Goal: Task Accomplishment & Management: Use online tool/utility

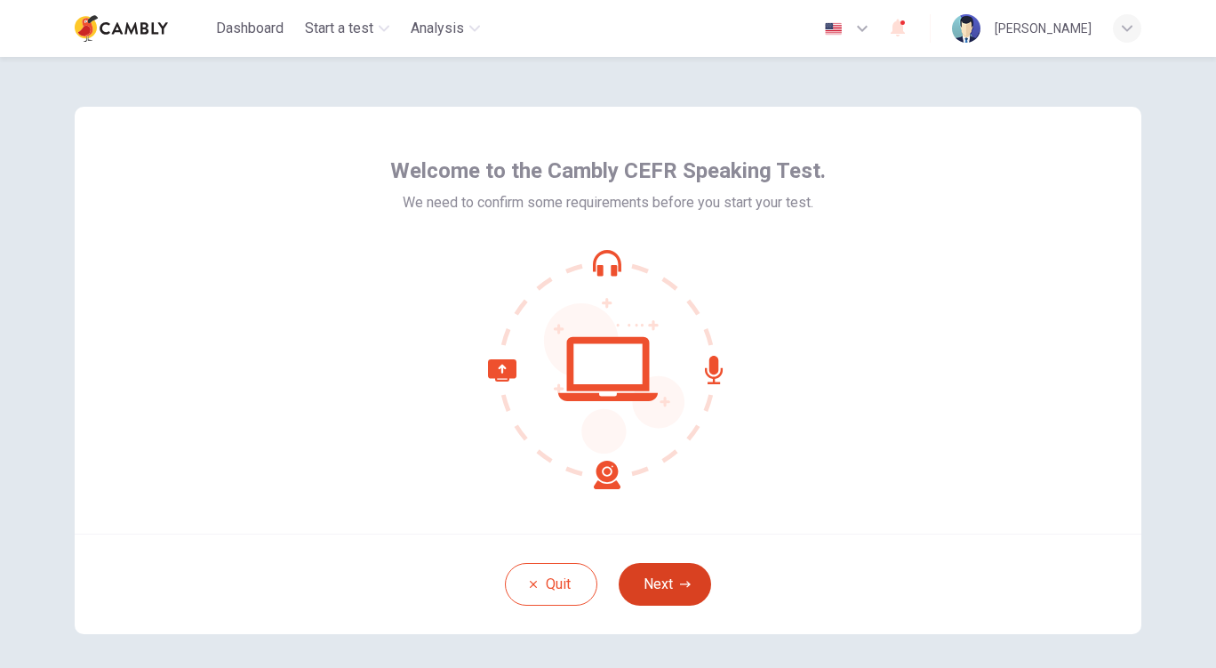
click at [661, 576] on button "Next" at bounding box center [665, 584] width 92 height 43
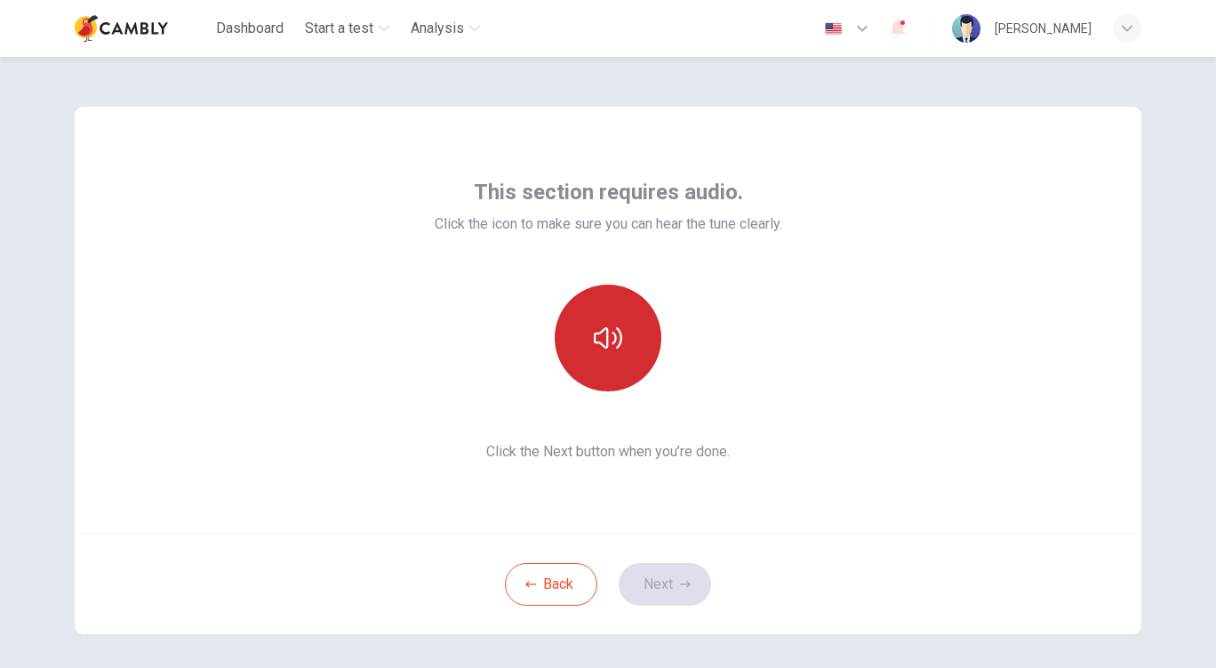
click at [618, 355] on button "button" at bounding box center [608, 338] width 107 height 107
click at [615, 349] on icon "button" at bounding box center [608, 338] width 28 height 28
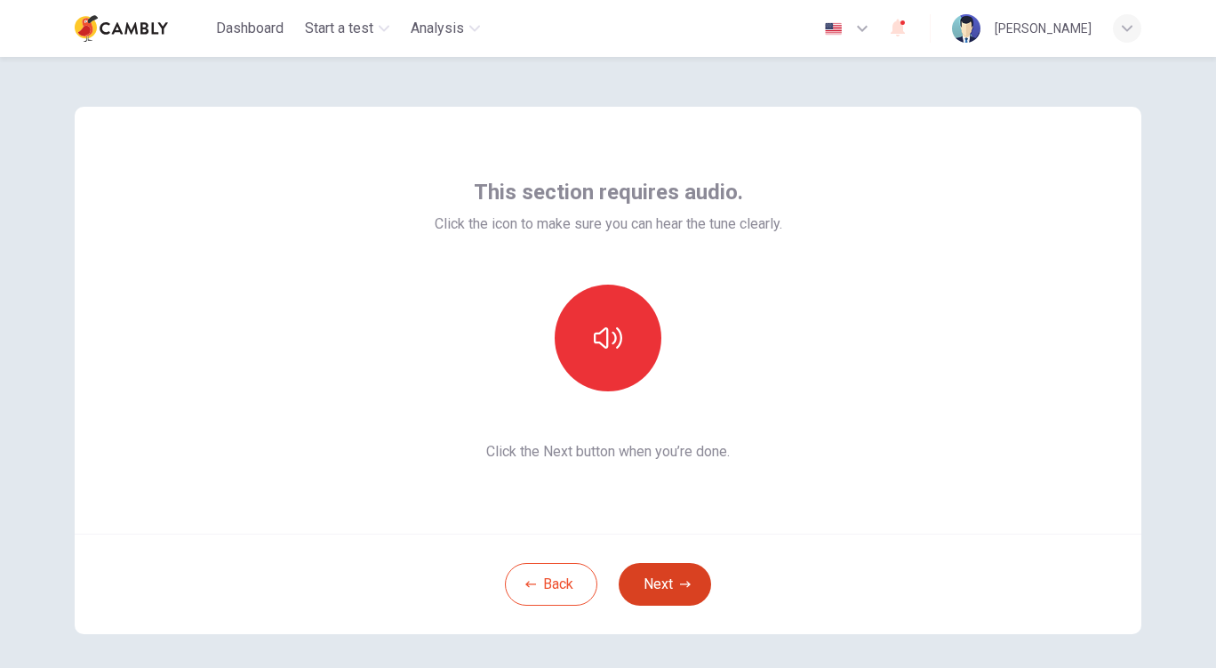
click at [664, 590] on button "Next" at bounding box center [665, 584] width 92 height 43
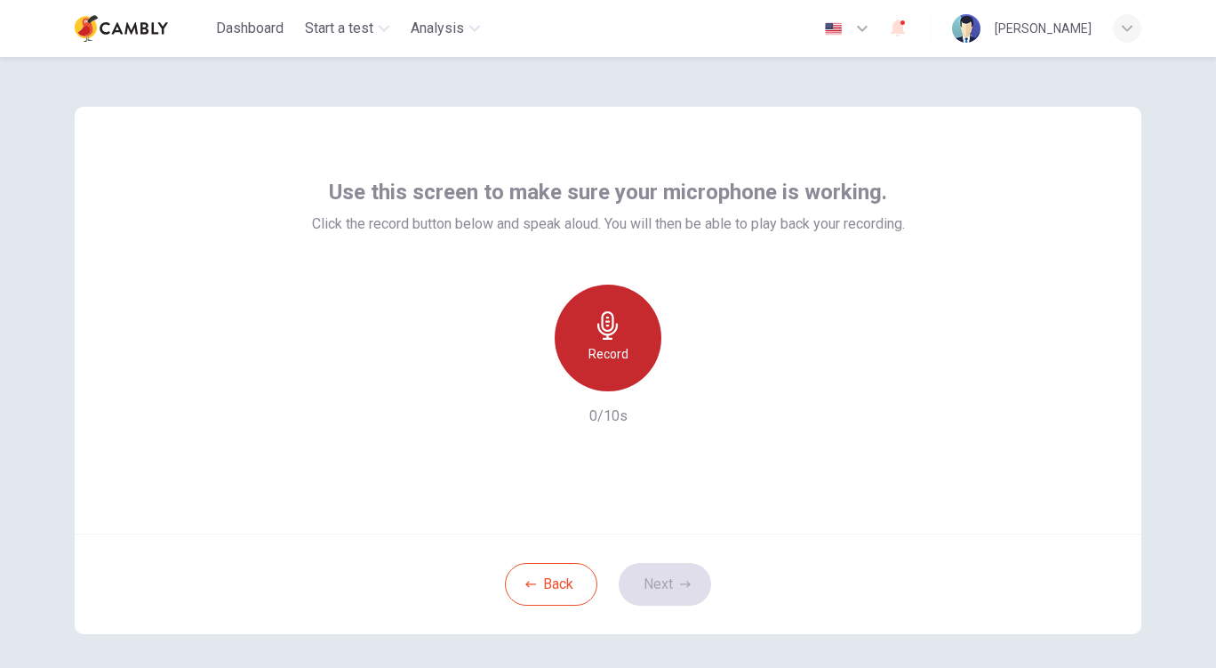
click at [617, 337] on icon "button" at bounding box center [608, 325] width 28 height 28
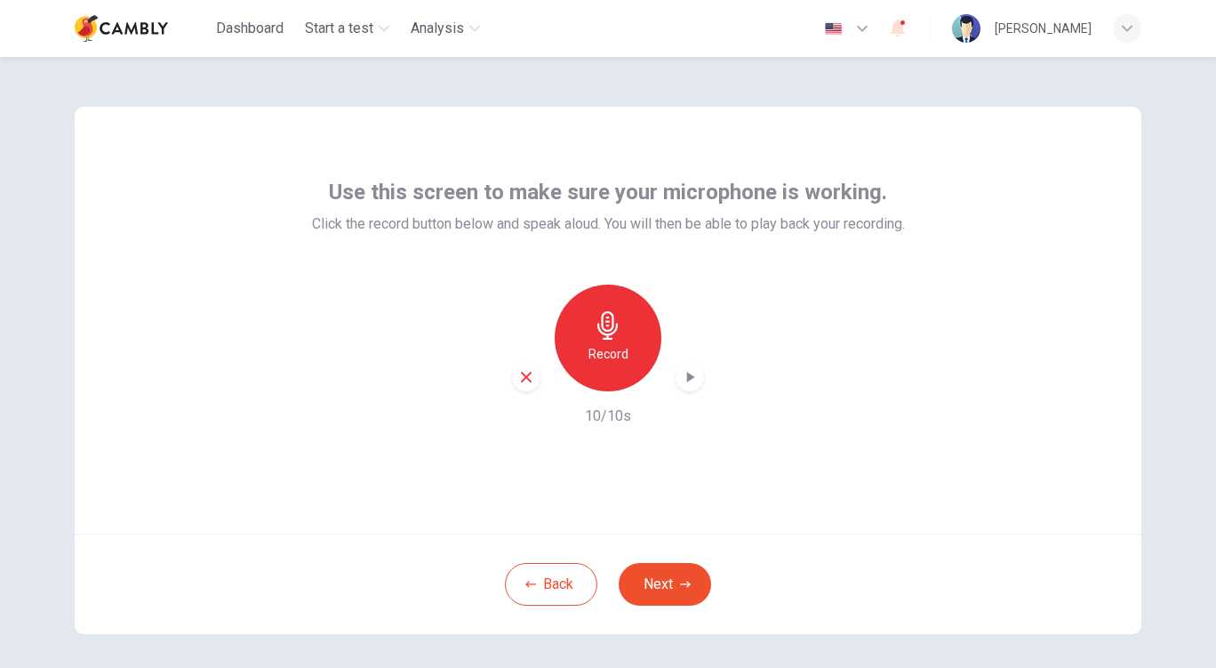
click at [682, 373] on icon "button" at bounding box center [690, 377] width 18 height 18
click at [641, 582] on button "Next" at bounding box center [665, 584] width 92 height 43
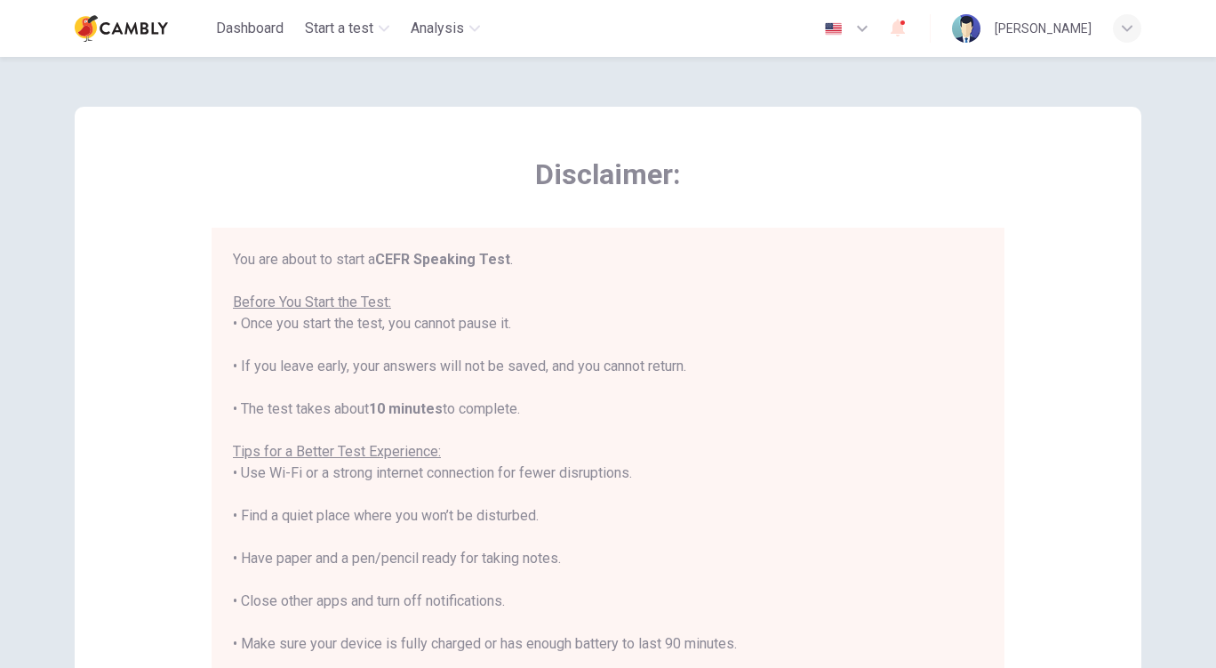
scroll to position [20, 0]
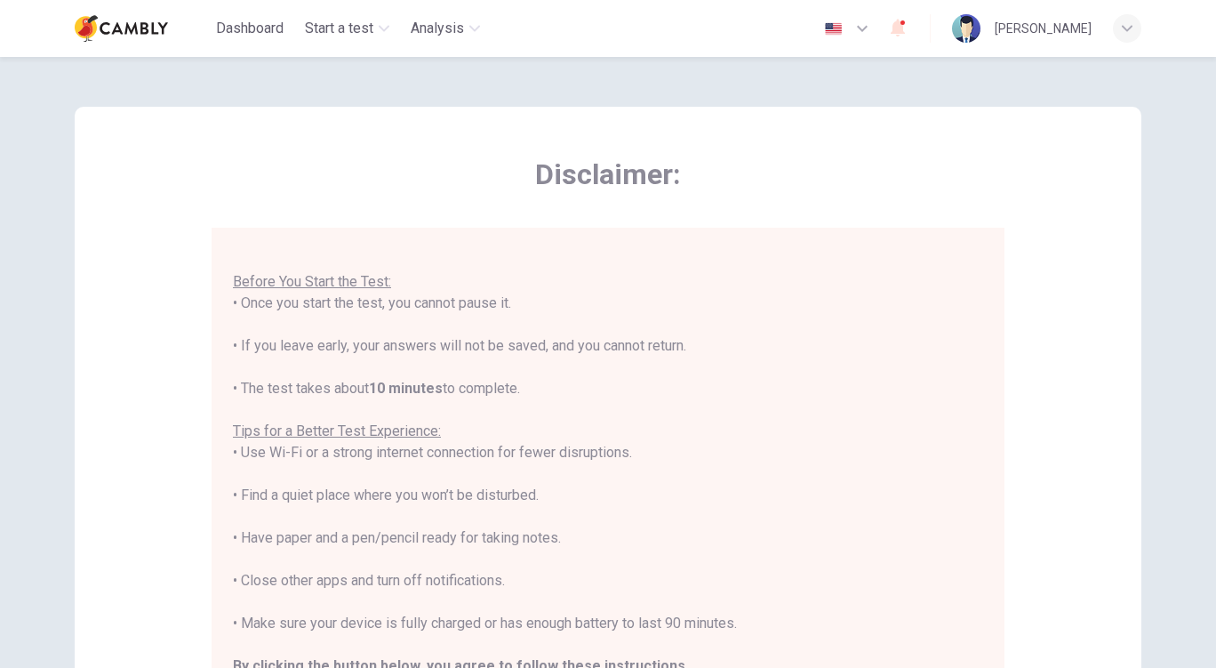
drag, startPoint x: 238, startPoint y: 299, endPoint x: 511, endPoint y: 303, distance: 273.0
click at [511, 303] on div "You are about to start a CEFR Speaking Test . Before You Start the Test: • Once…" at bounding box center [608, 474] width 750 height 491
click at [301, 329] on div "You are about to start a CEFR Speaking Test . Before You Start the Test: • Once…" at bounding box center [608, 474] width 750 height 491
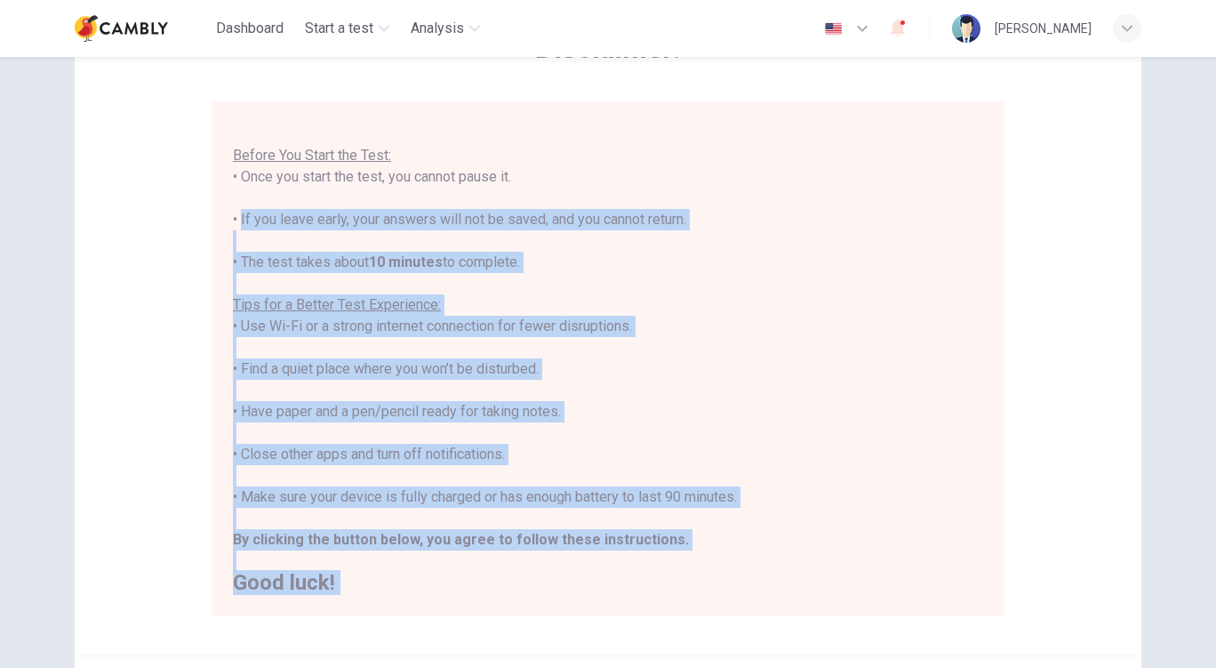
scroll to position [321, 0]
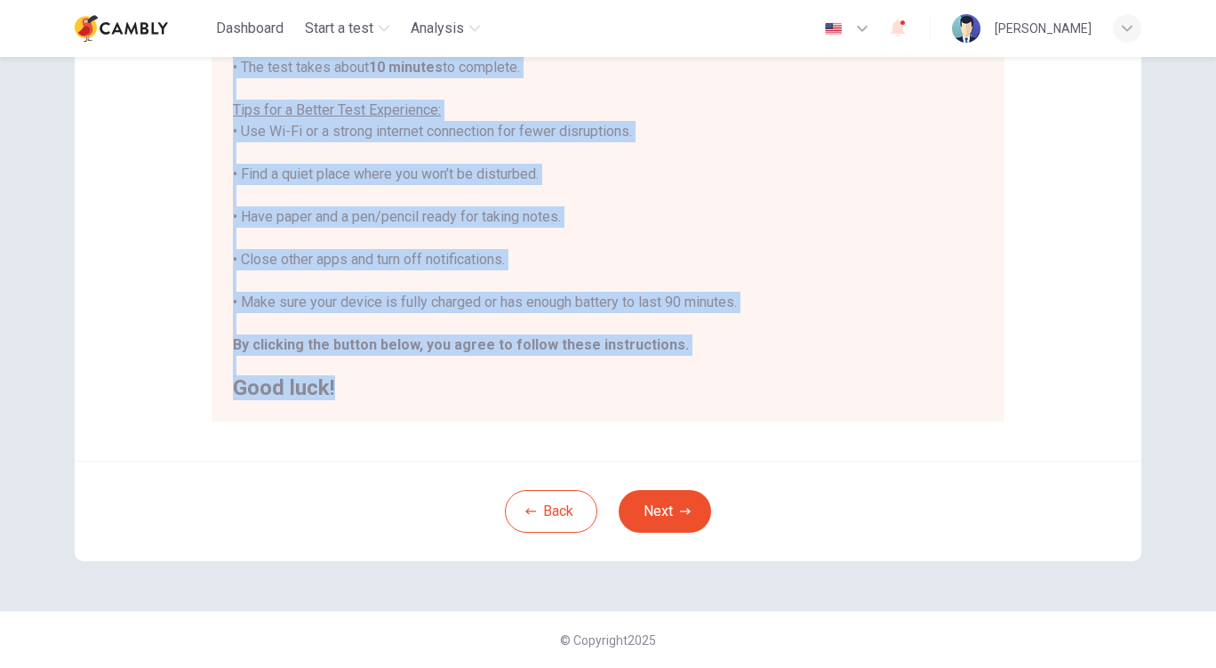
drag, startPoint x: 234, startPoint y: 345, endPoint x: 638, endPoint y: 399, distance: 407.3
click at [638, 399] on div "You are about to start a CEFR Speaking Test . Before You Start the Test: • Once…" at bounding box center [612, 164] width 758 height 472
click at [663, 501] on button "Next" at bounding box center [665, 511] width 92 height 43
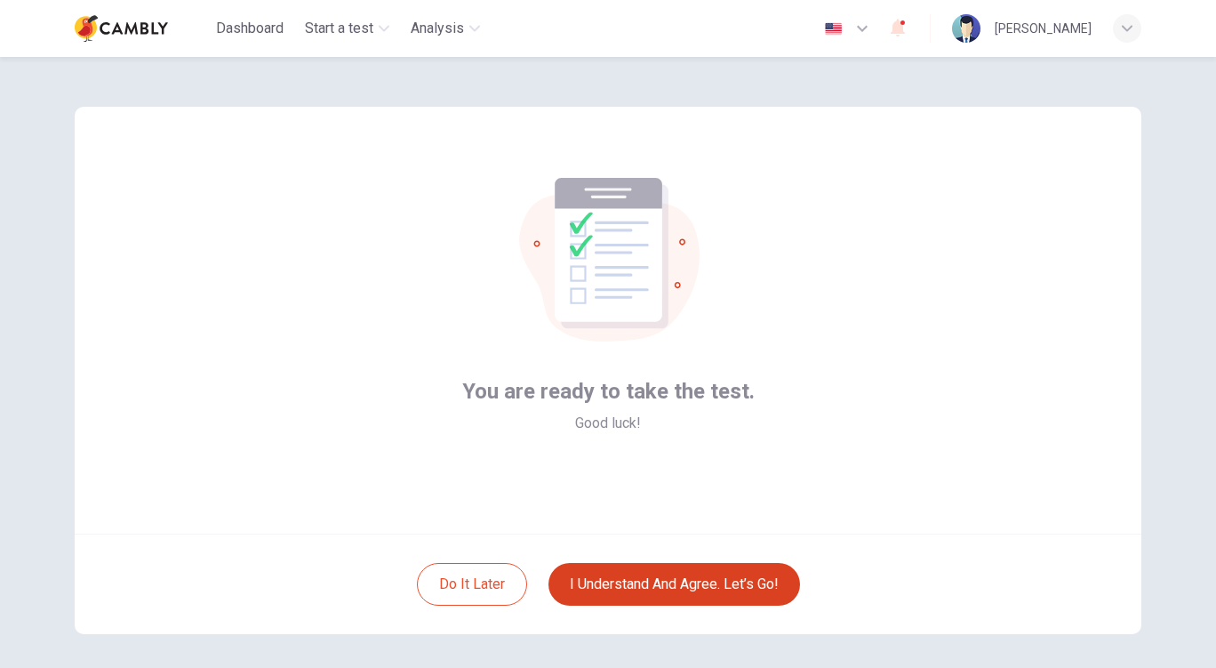
scroll to position [73, 0]
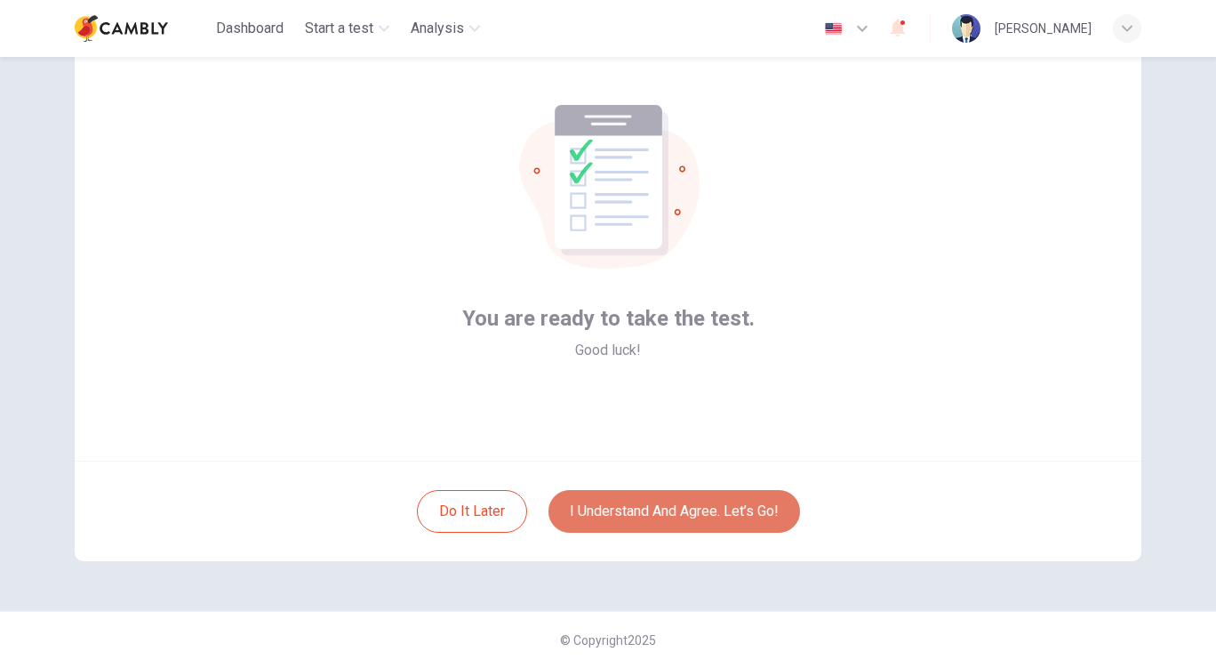
click at [656, 503] on button "I understand and agree. Let’s go!" at bounding box center [675, 511] width 252 height 43
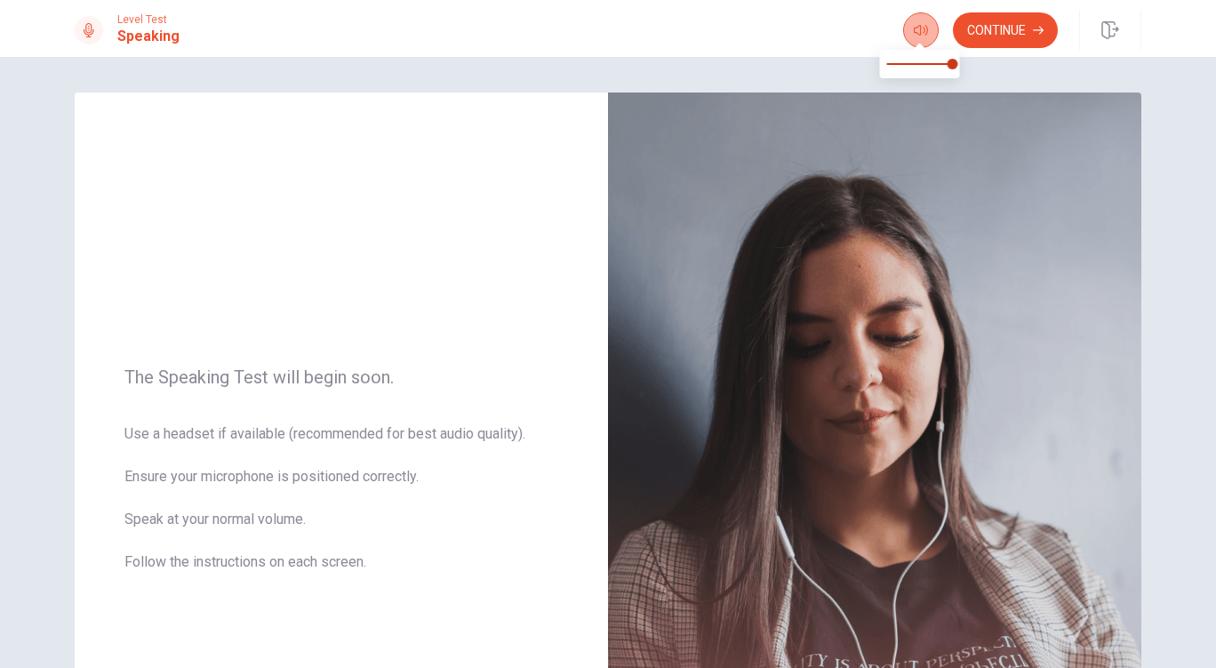
click at [922, 26] on icon "button" at bounding box center [921, 30] width 14 height 14
click at [1034, 29] on icon "button" at bounding box center [1038, 31] width 11 height 8
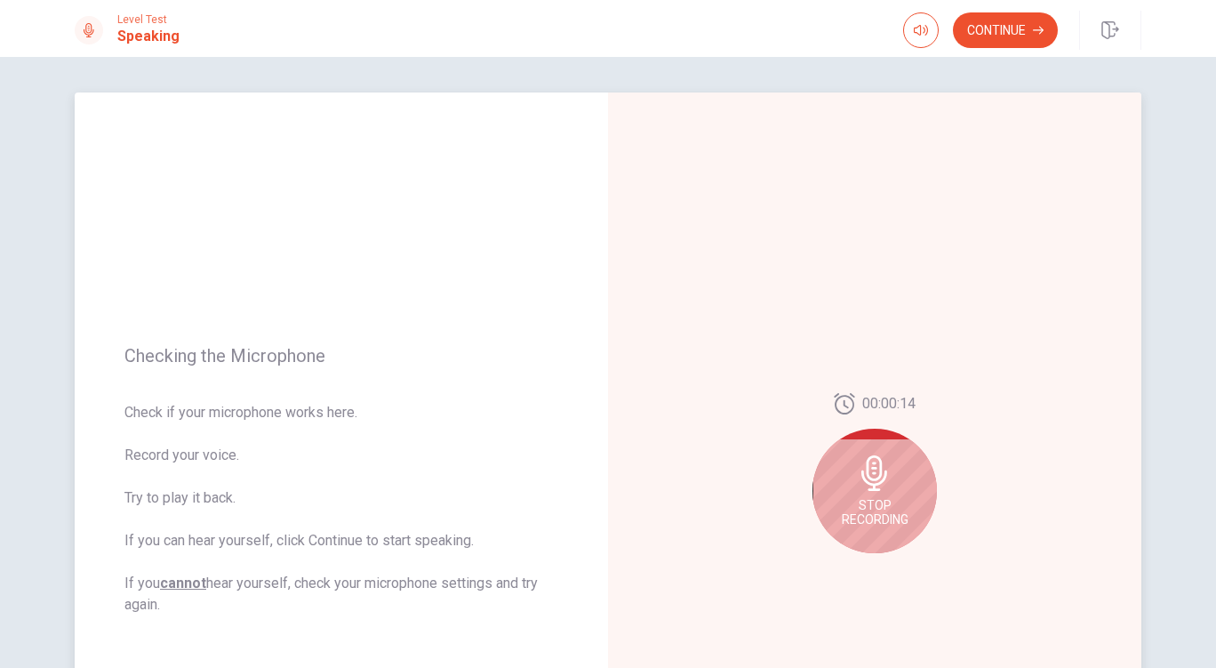
scroll to position [89, 0]
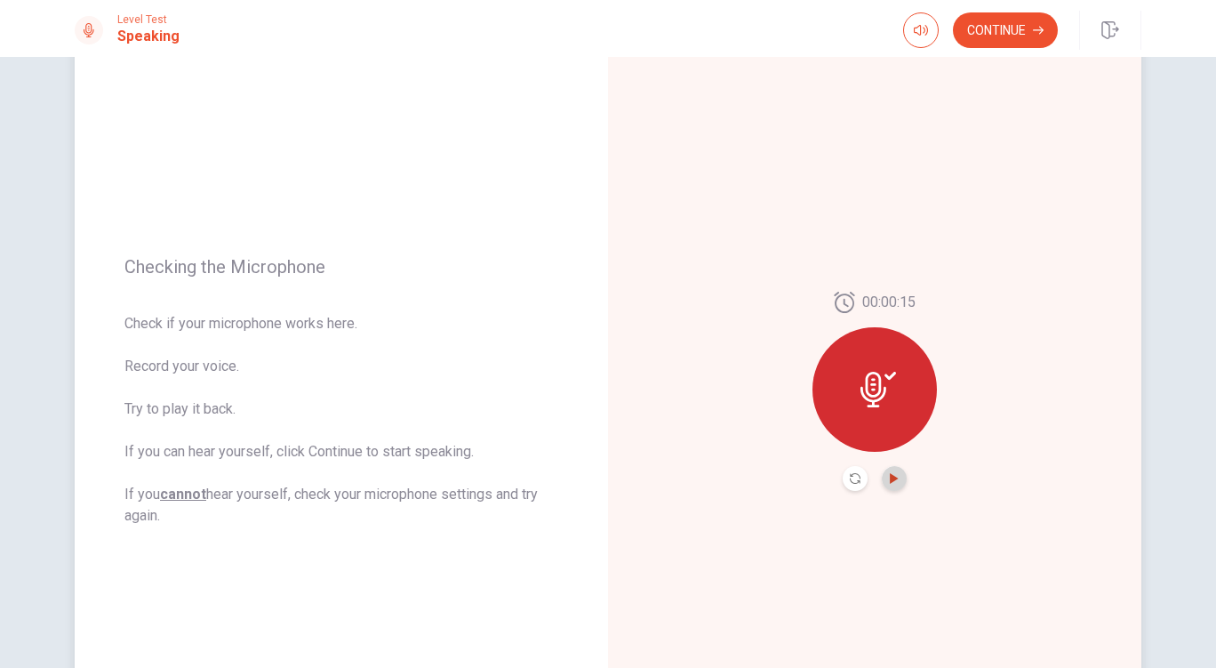
click at [890, 474] on icon "Play Audio" at bounding box center [894, 478] width 11 height 11
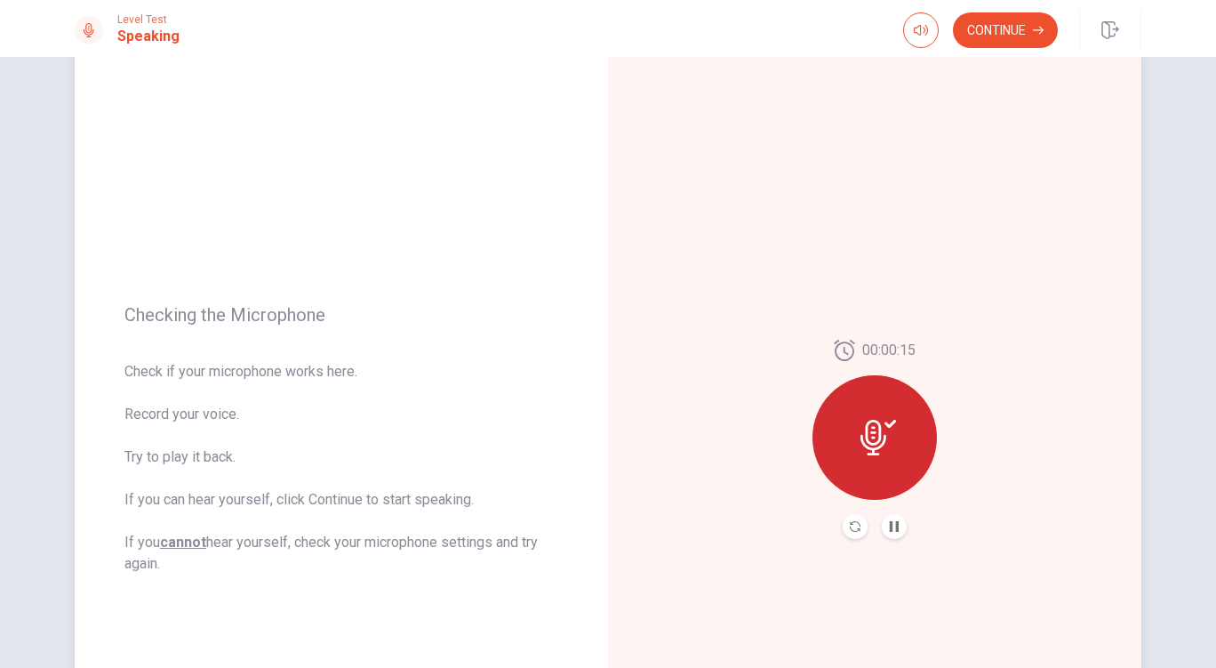
scroll to position [26, 0]
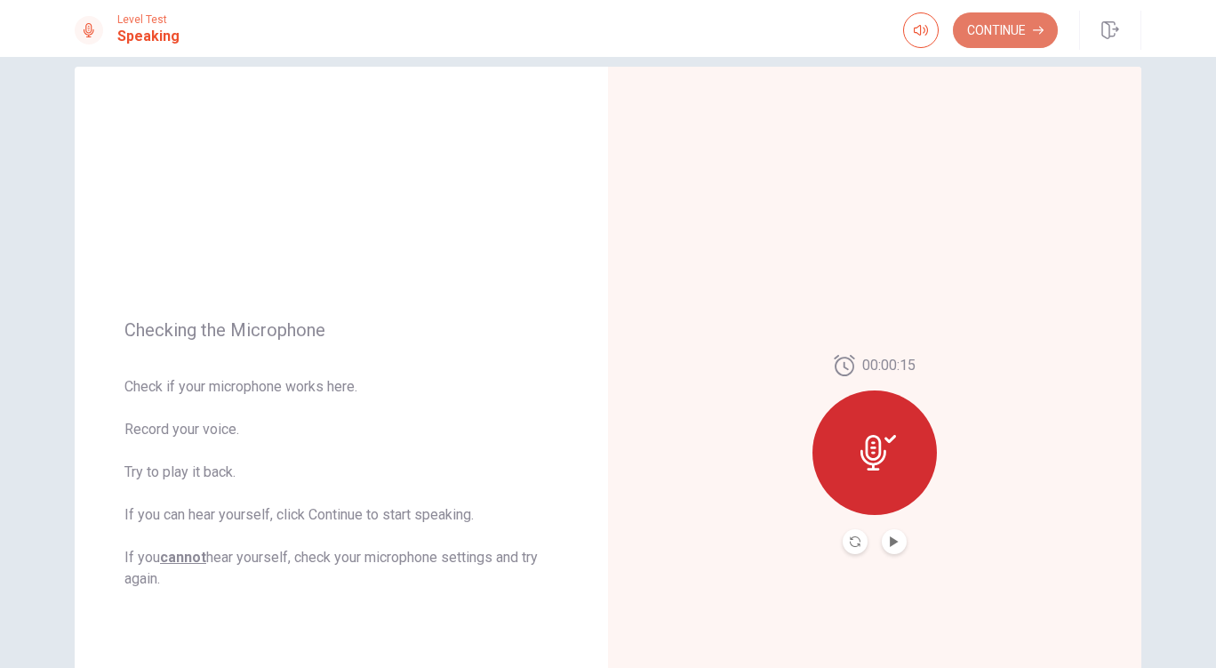
click at [1007, 28] on button "Continue" at bounding box center [1005, 30] width 105 height 36
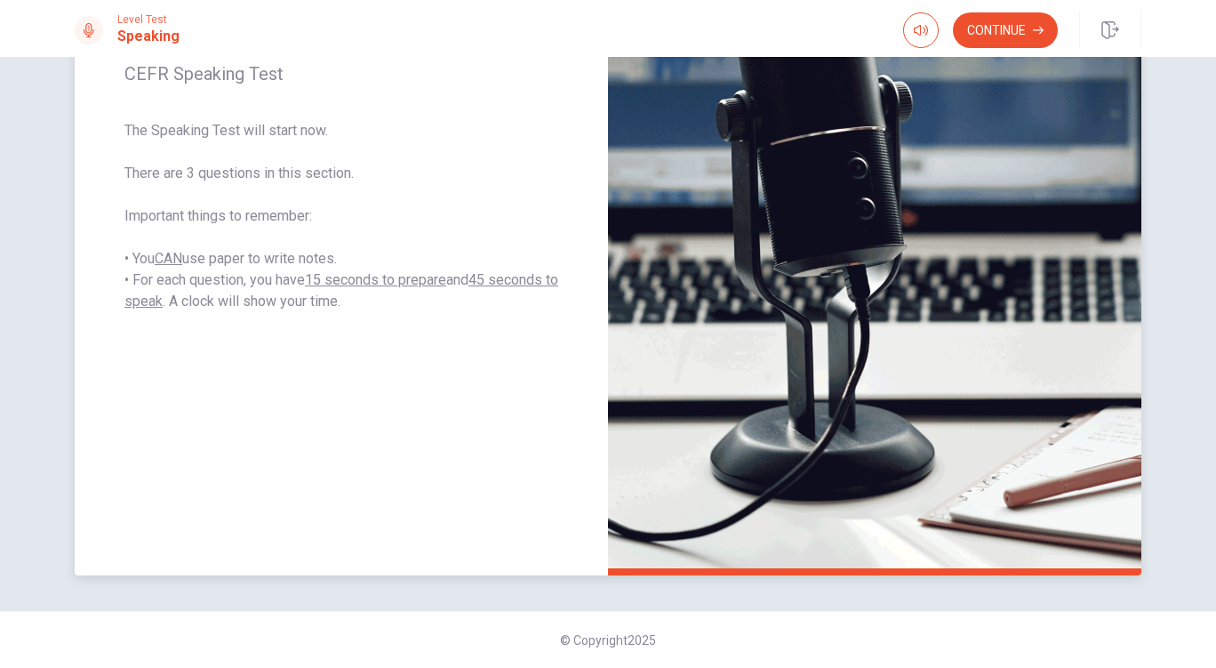
scroll to position [115, 0]
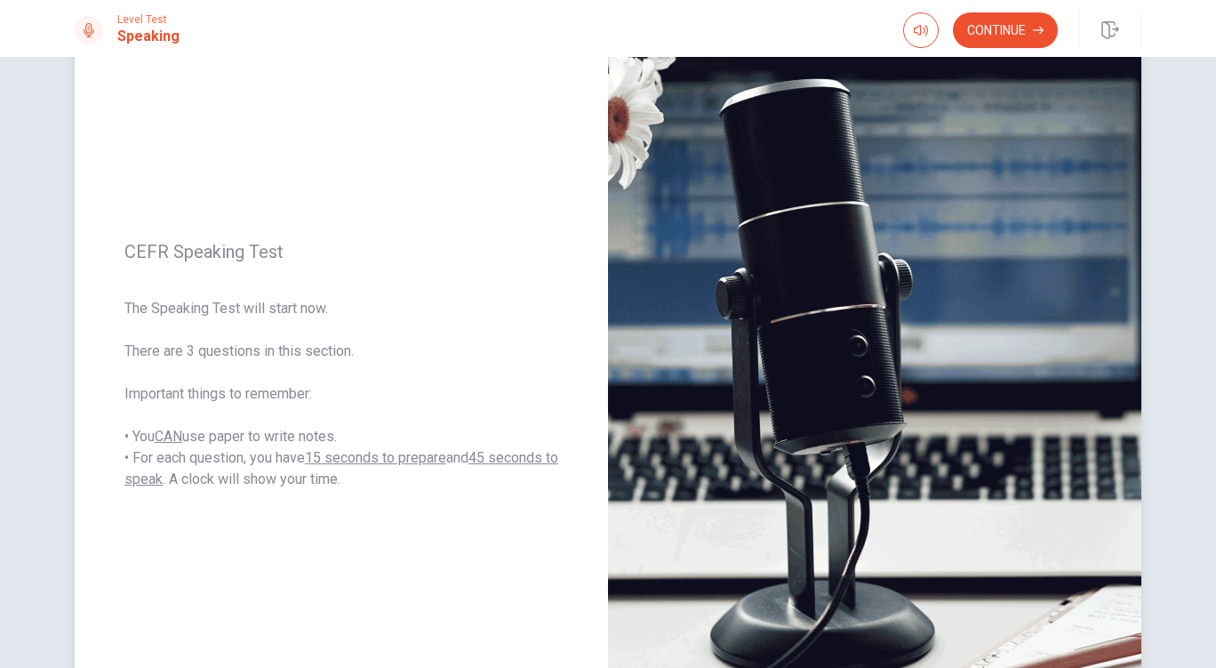
drag, startPoint x: 121, startPoint y: 252, endPoint x: 262, endPoint y: 302, distance: 150.2
click at [265, 307] on div "CEFR Speaking Test The Speaking Test will start now. There are 3 questions in t…" at bounding box center [342, 365] width 534 height 775
drag, startPoint x: 191, startPoint y: 251, endPoint x: 293, endPoint y: 265, distance: 103.2
click at [293, 265] on div "CEFR Speaking Test The Speaking Test will start now. There are 3 questions in t…" at bounding box center [342, 365] width 534 height 775
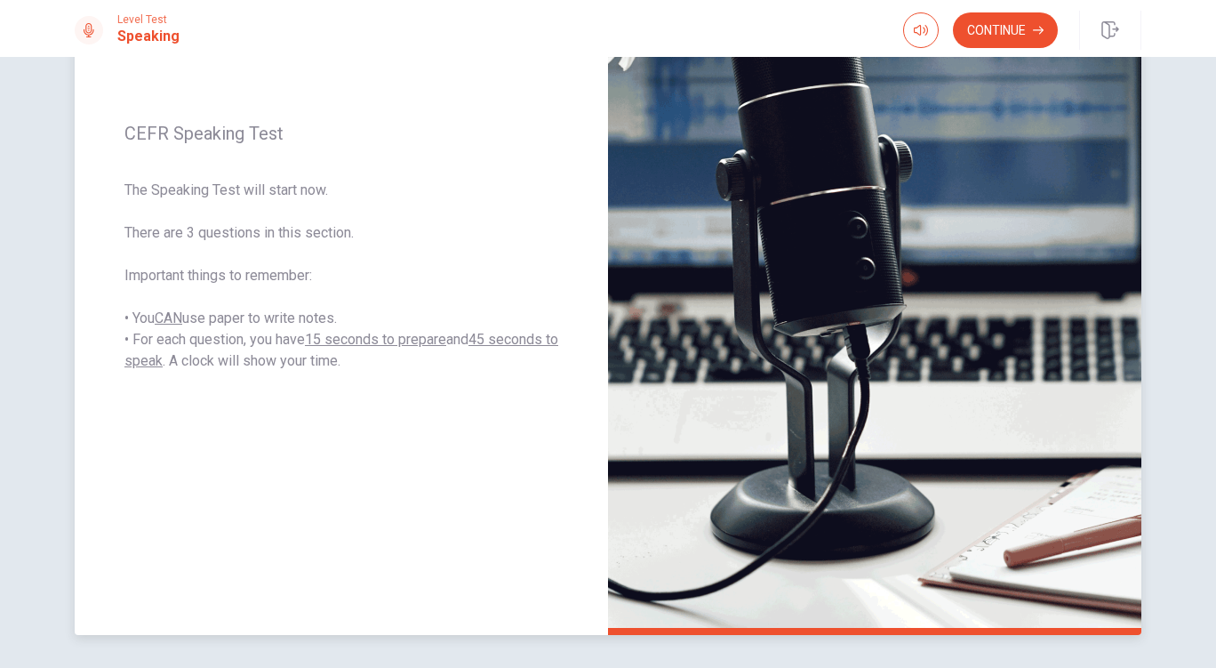
scroll to position [293, 0]
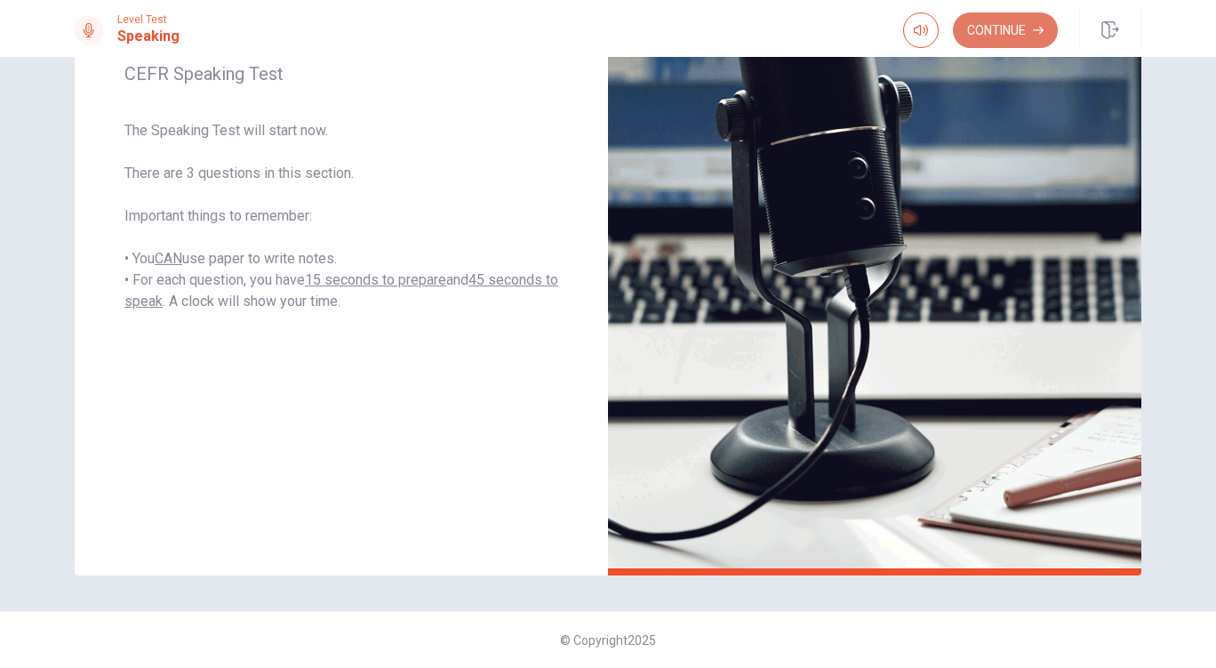
click at [994, 30] on button "Continue" at bounding box center [1005, 30] width 105 height 36
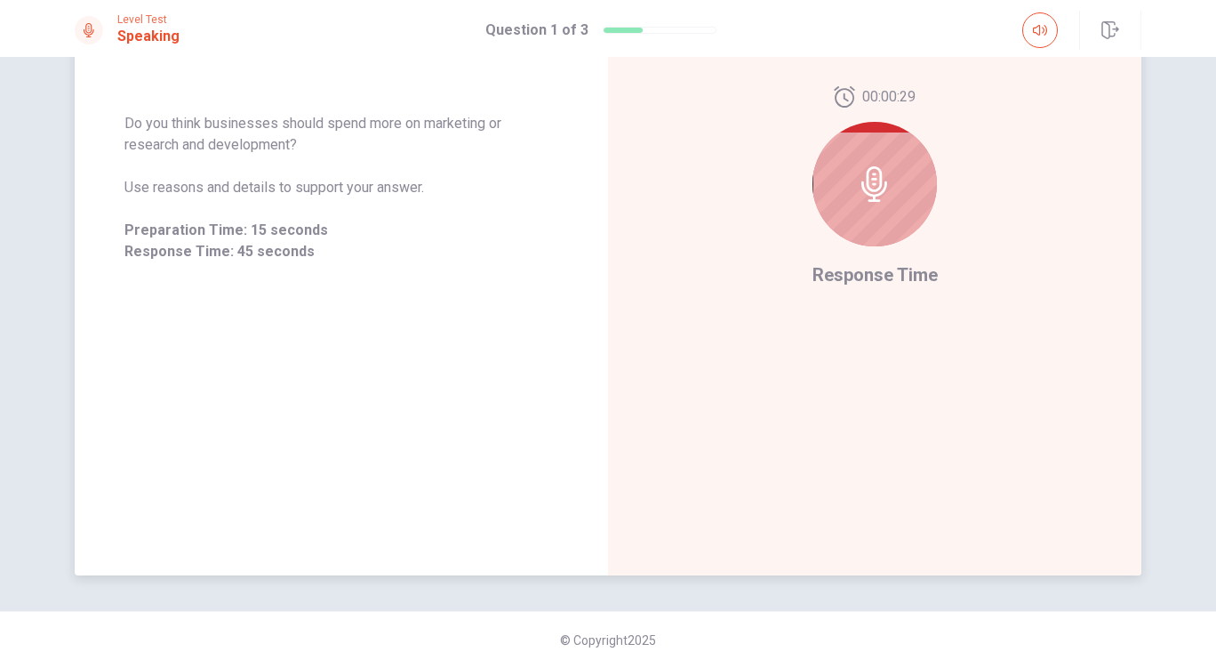
click at [873, 173] on icon at bounding box center [875, 184] width 36 height 36
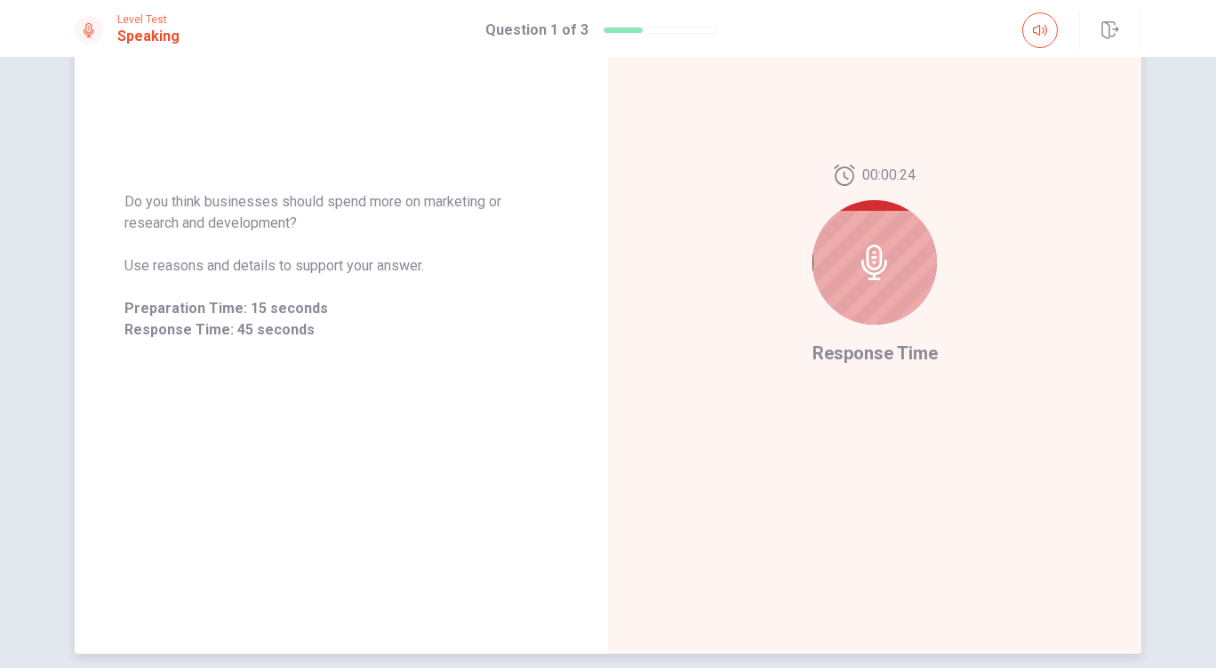
scroll to position [204, 0]
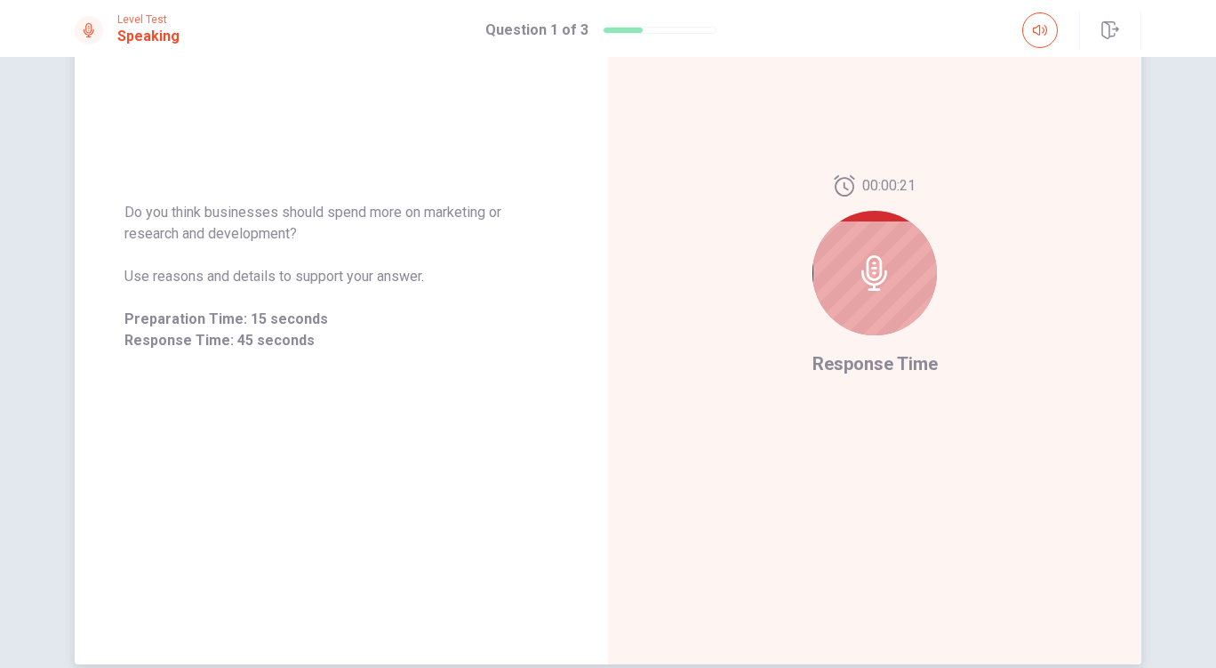
click at [868, 265] on icon at bounding box center [875, 273] width 36 height 36
click at [870, 269] on icon at bounding box center [875, 273] width 26 height 36
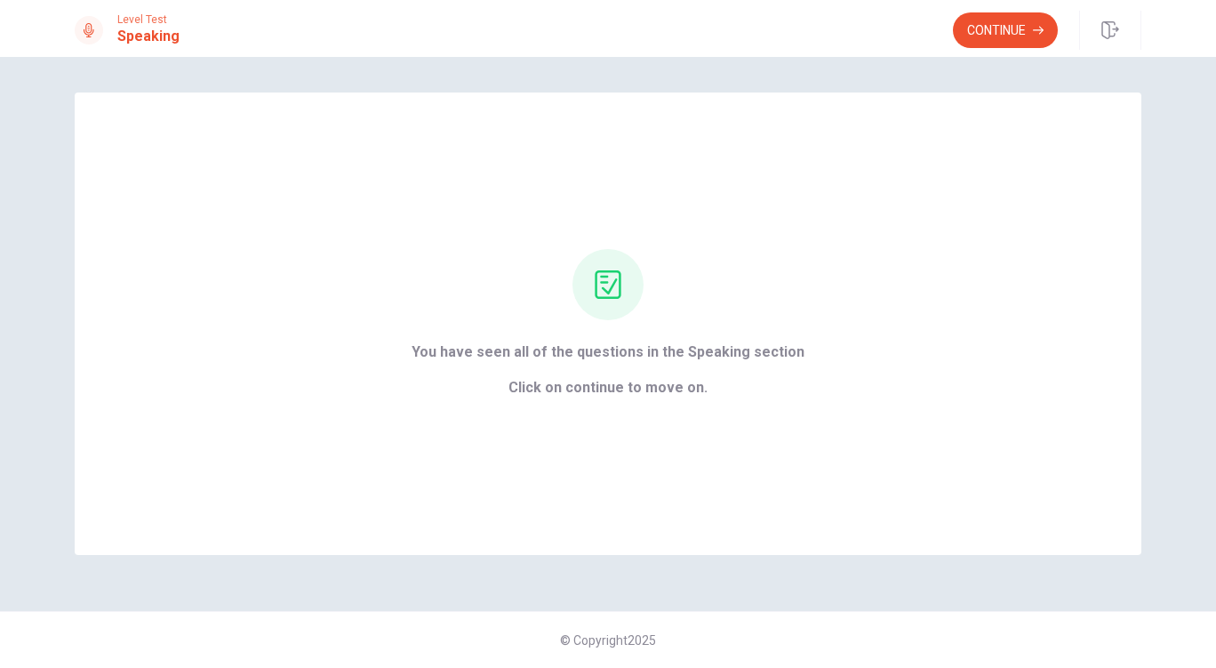
scroll to position [0, 0]
click at [1004, 24] on button "Continue" at bounding box center [1005, 30] width 105 height 36
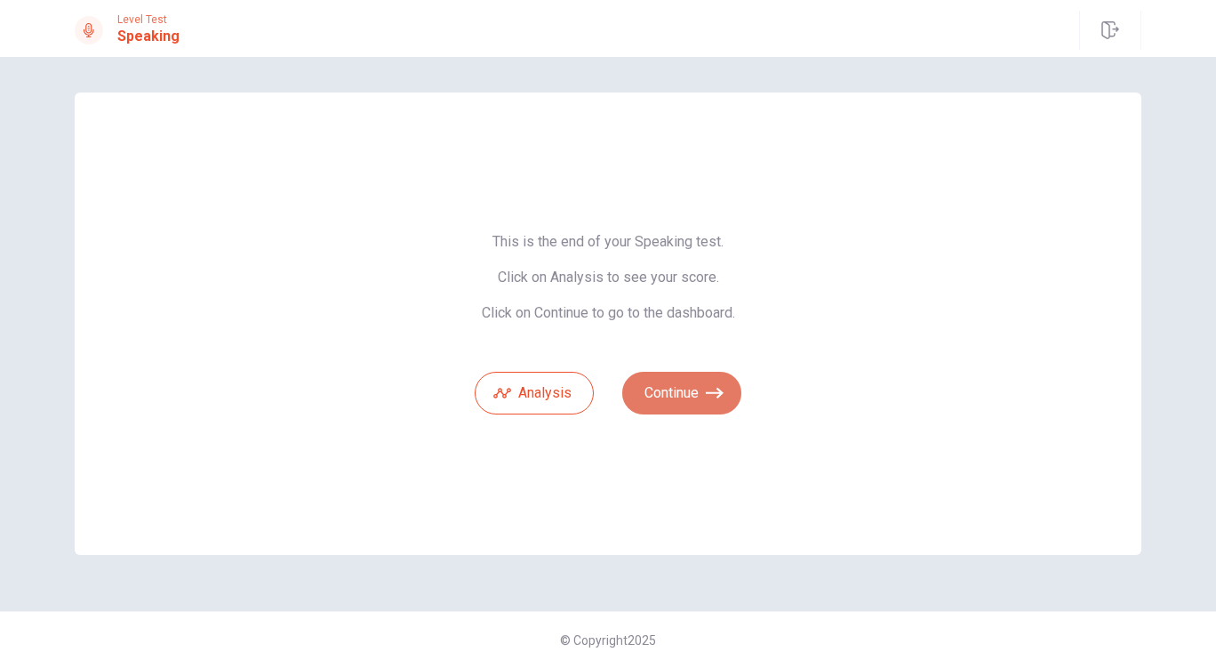
click at [694, 395] on button "Continue" at bounding box center [681, 393] width 119 height 43
